Goal: Information Seeking & Learning: Learn about a topic

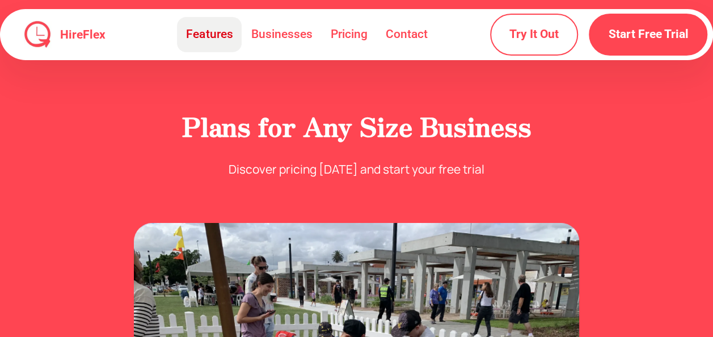
click at [213, 40] on link "Features" at bounding box center [209, 34] width 65 height 35
